Goal: Find specific page/section: Find specific page/section

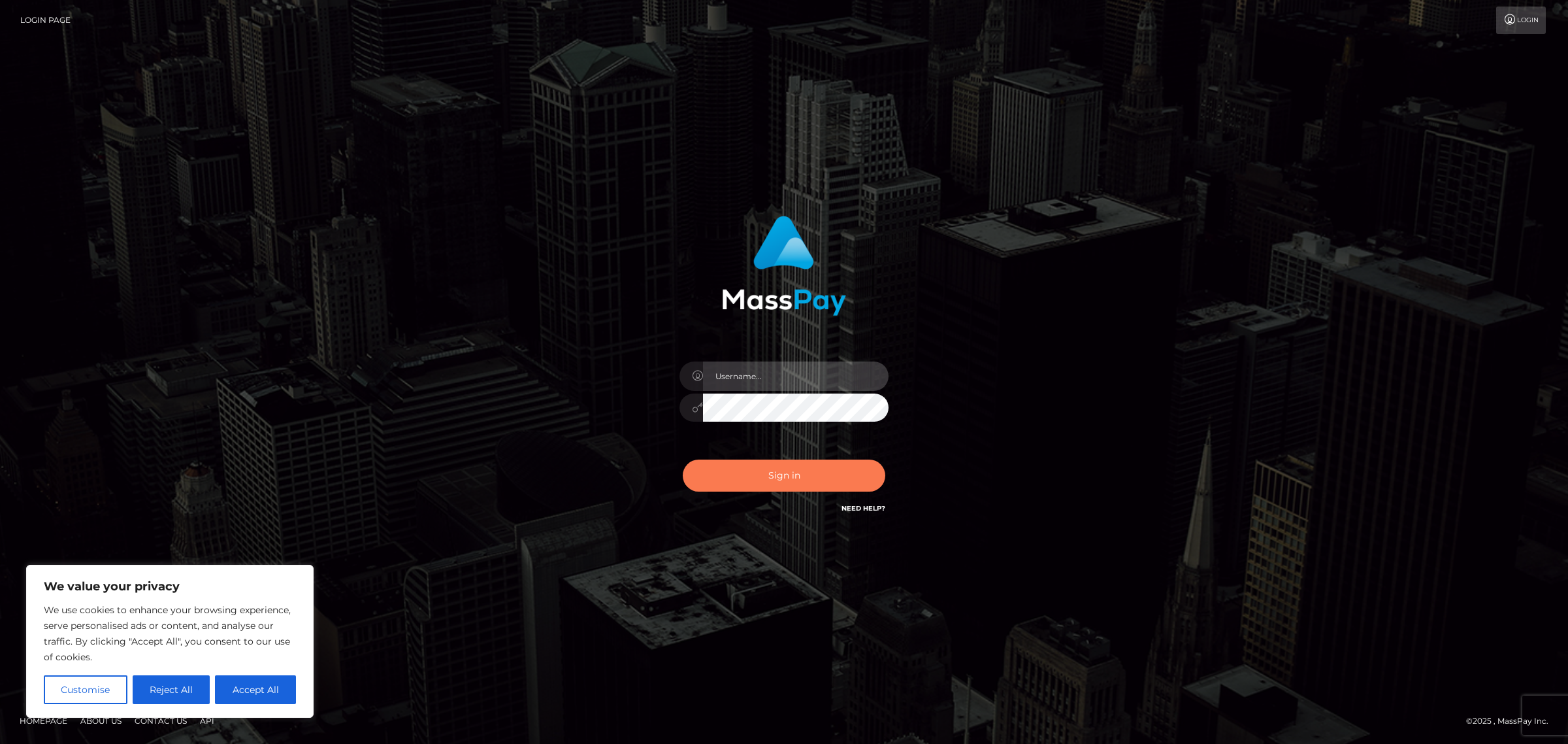
type input "[PERSON_NAME]"
click at [775, 480] on button "Sign in" at bounding box center [784, 476] width 203 height 32
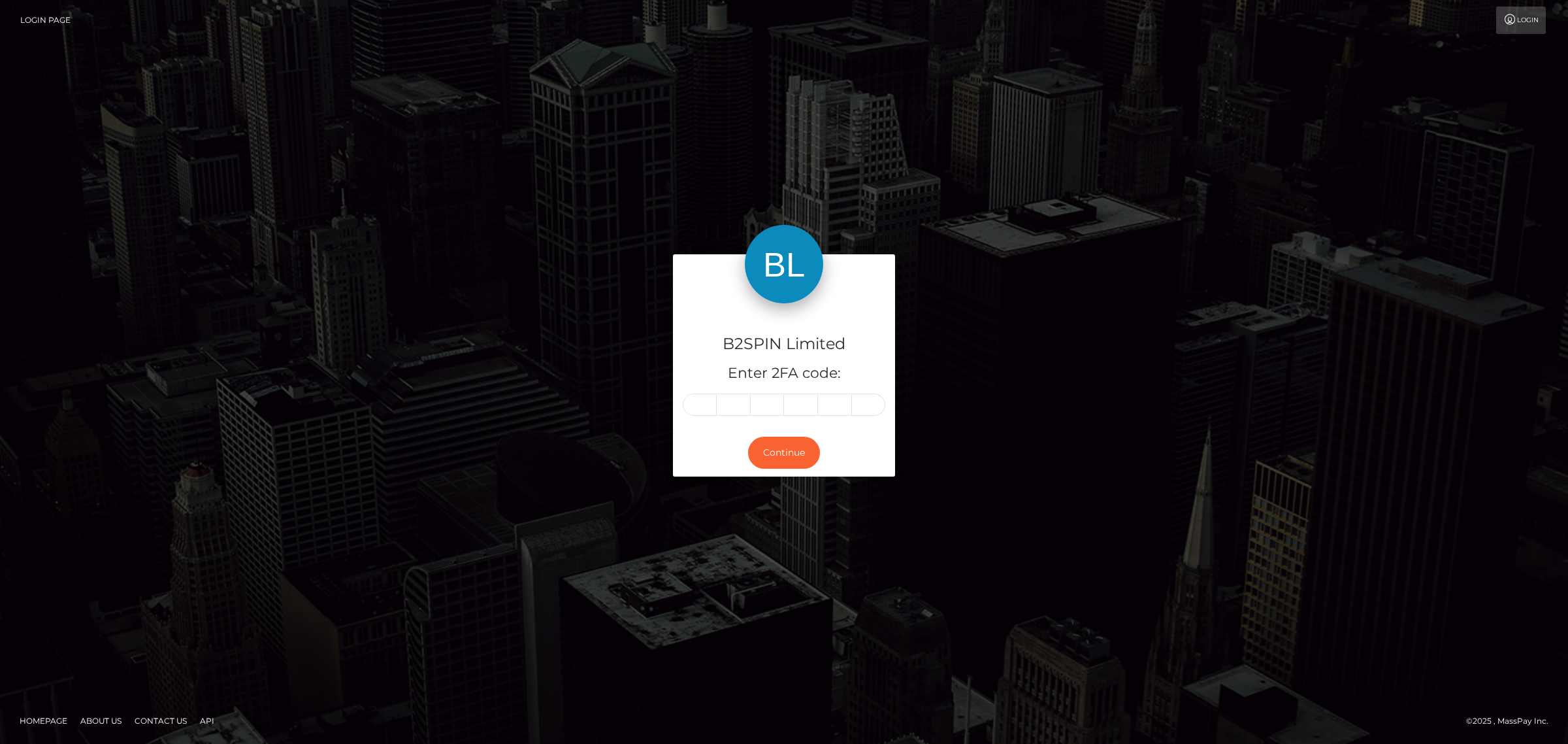
click at [712, 414] on input "text" at bounding box center [700, 404] width 34 height 22
type input "7"
type input "6"
type input "0"
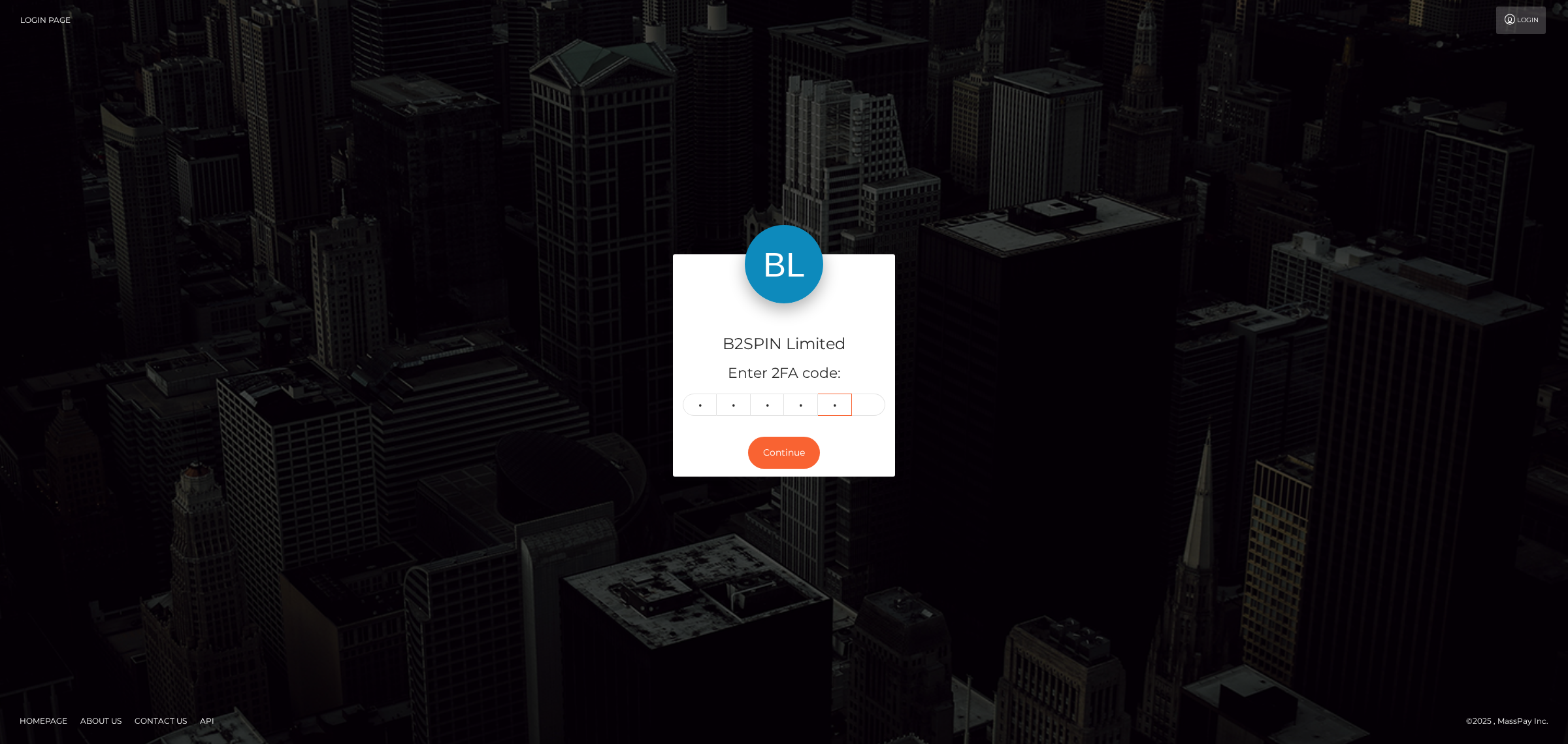
type input "0"
type input "8"
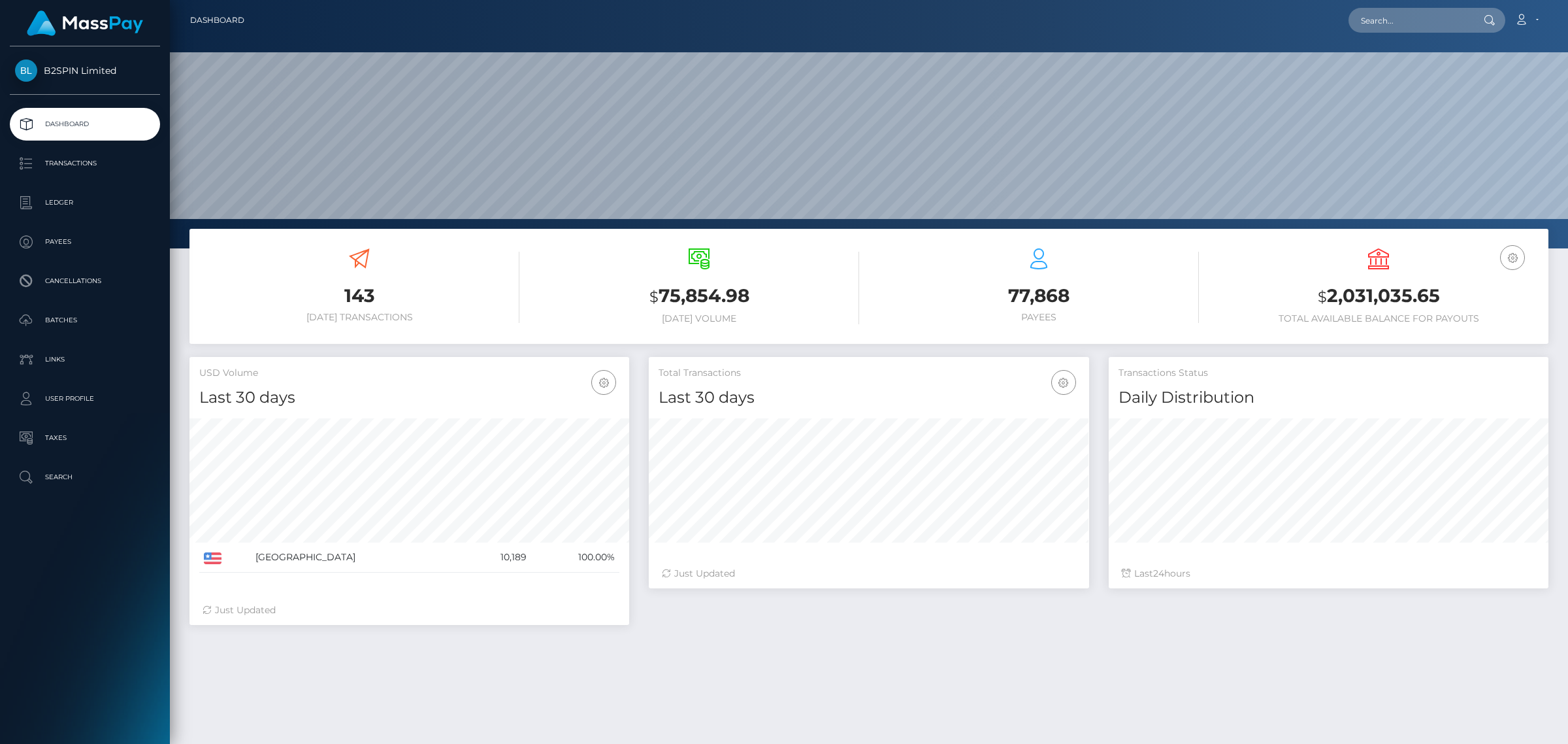
scroll to position [231, 439]
click at [1422, 21] on input "text" at bounding box center [1410, 20] width 123 height 25
paste input "1180819881"
type input "1180819881"
click at [1412, 41] on div "Loading... Loading..." at bounding box center [1401, 51] width 105 height 33
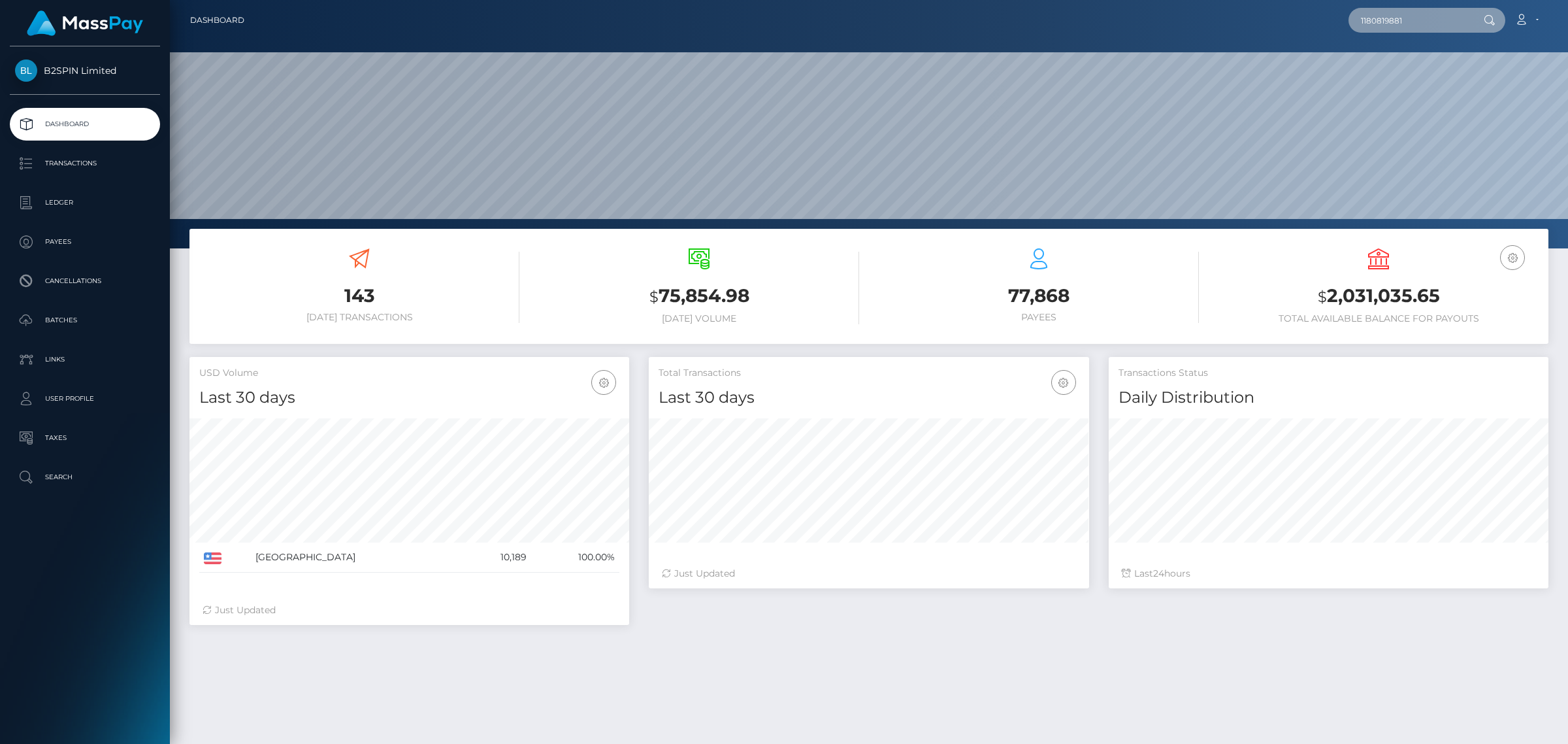
click at [1412, 25] on input "1180819881" at bounding box center [1410, 20] width 123 height 25
click at [1413, 25] on input "1180819881" at bounding box center [1410, 20] width 123 height 25
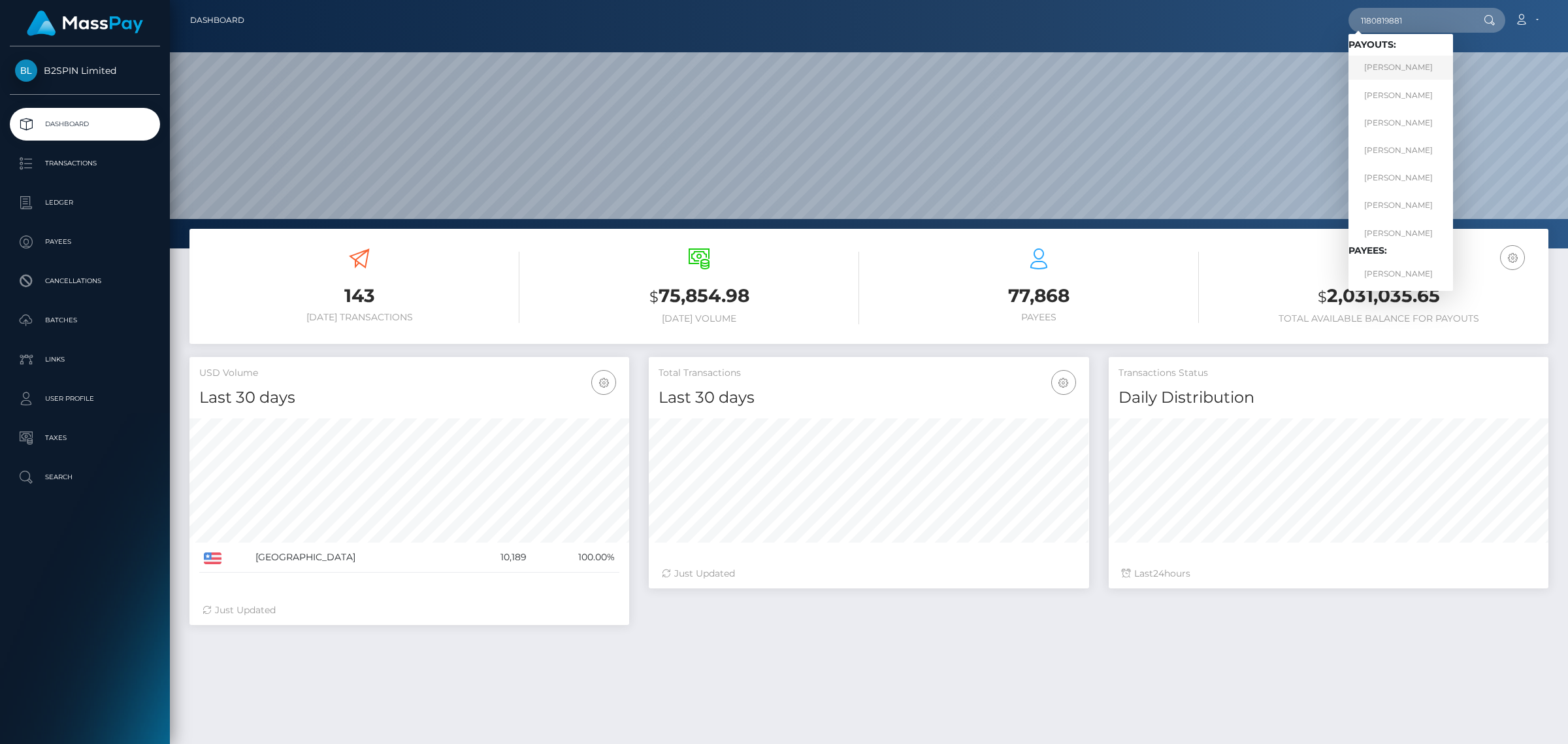
click at [1403, 56] on link "AMY NICHOLE ANDREWS" at bounding box center [1401, 68] width 105 height 25
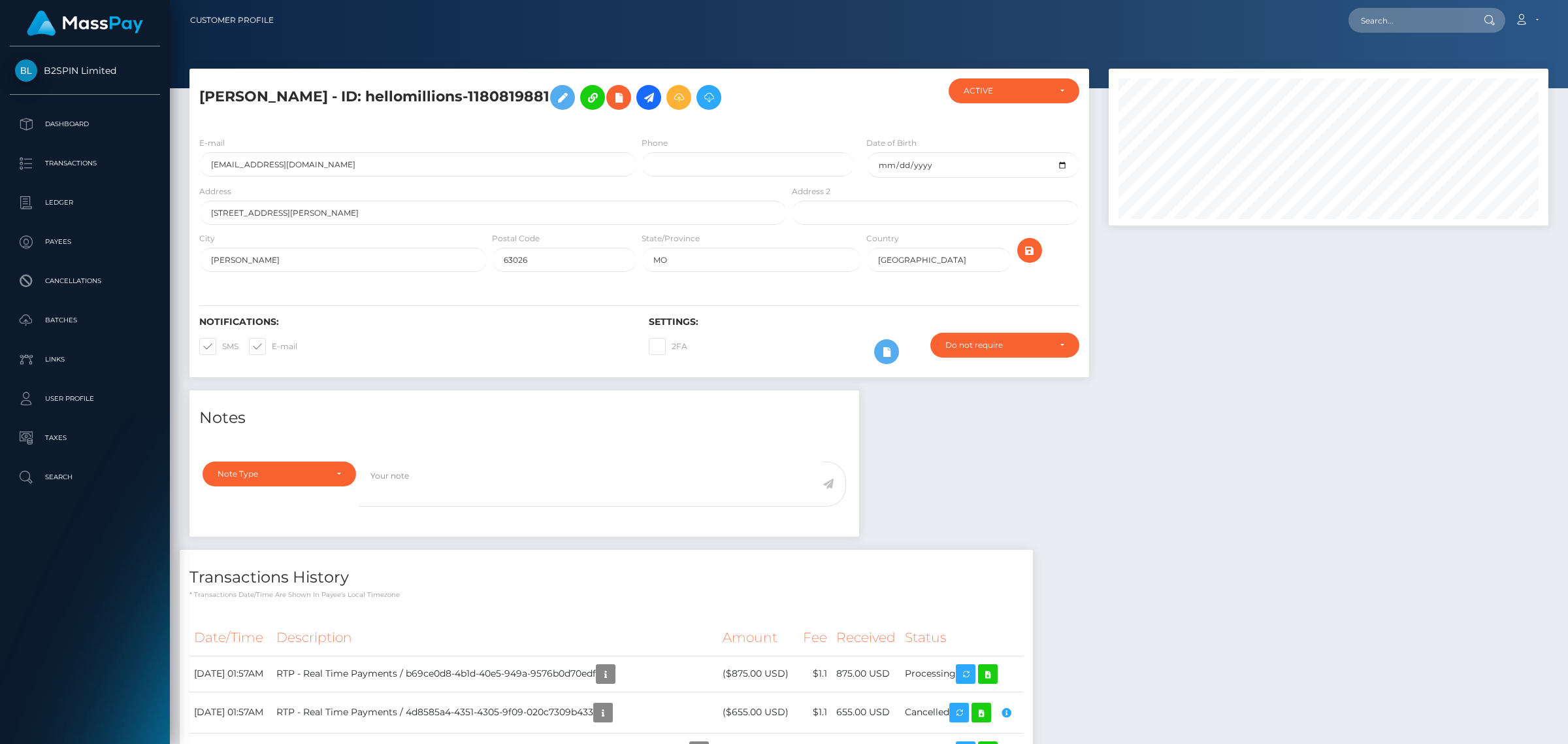
scroll to position [157, 439]
click at [1314, 476] on div "Notes Note Type Compliance Clear Compliance General Note Type" at bounding box center [869, 670] width 1379 height 559
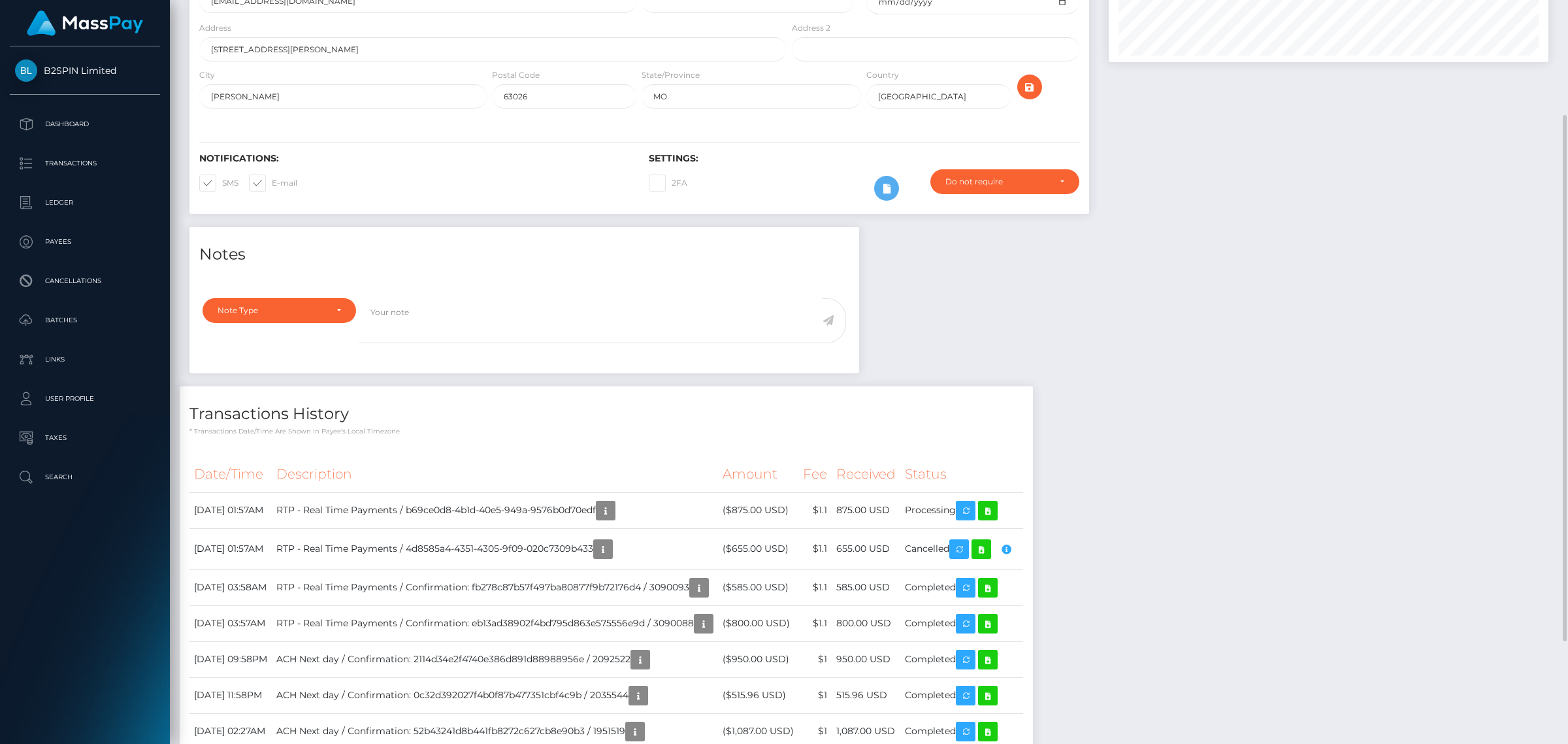
click at [1275, 428] on div "Notes Note Type Compliance Clear Compliance General Note Type" at bounding box center [869, 506] width 1379 height 559
drag, startPoint x: 1259, startPoint y: 168, endPoint x: 979, endPoint y: 102, distance: 287.7
click at [1194, 134] on div at bounding box center [1329, 65] width 460 height 322
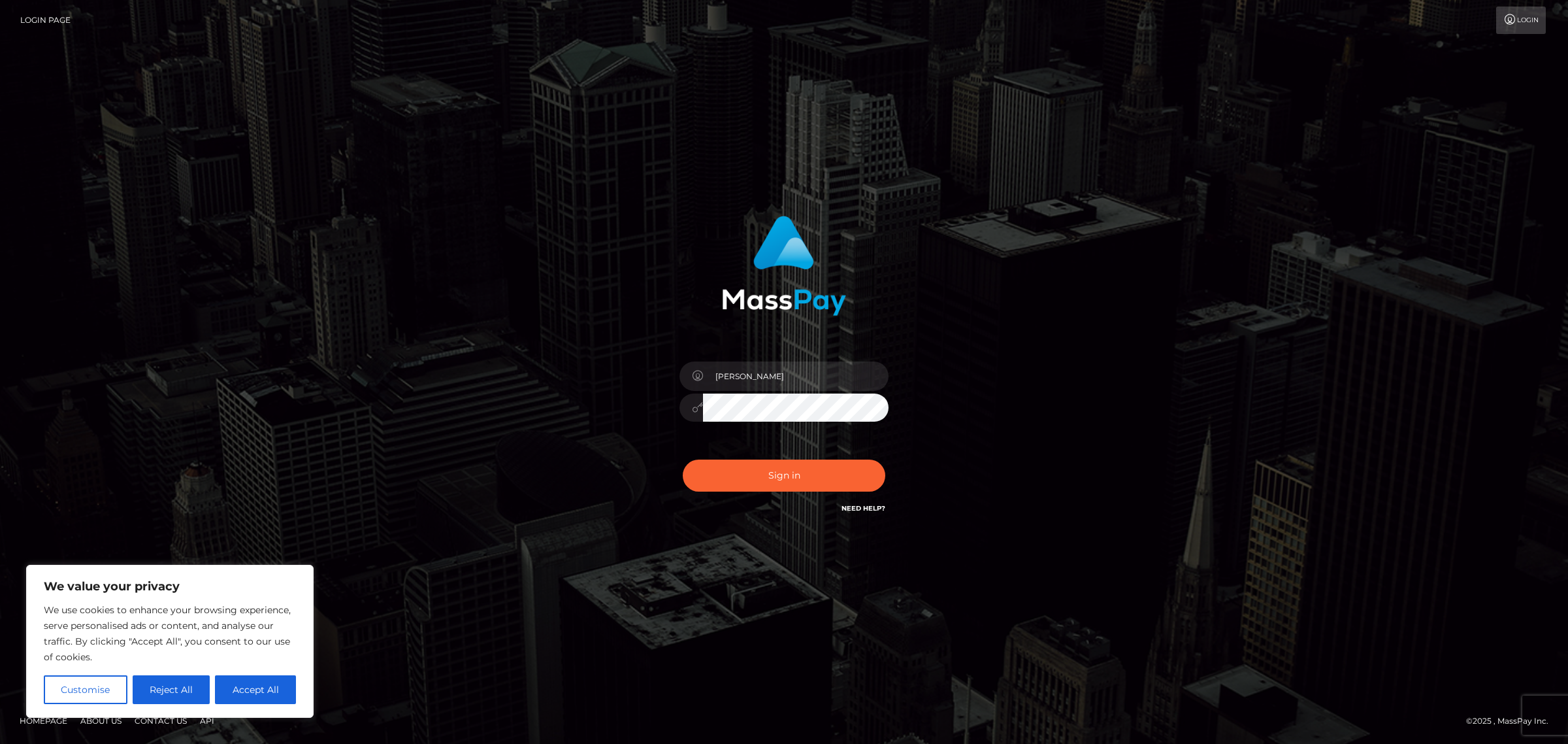
drag, startPoint x: 428, startPoint y: 96, endPoint x: 389, endPoint y: 14, distance: 90.8
click at [428, 96] on div "[PERSON_NAME]" at bounding box center [784, 372] width 1568 height 744
